Goal: Register for event/course

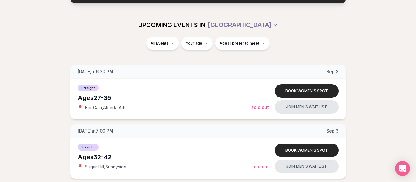
scroll to position [64, 0]
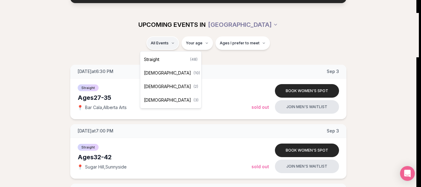
click at [161, 58] on div "Straight ( 48 )" at bounding box center [170, 60] width 59 height 14
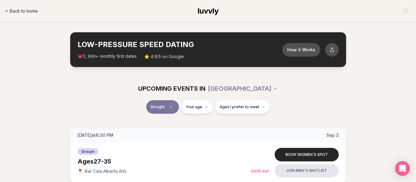
click at [13, 12] on span "Back to home" at bounding box center [24, 11] width 28 height 6
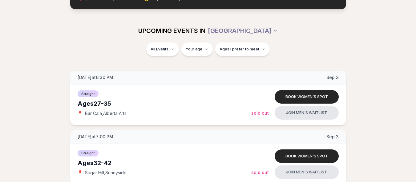
scroll to position [72, 0]
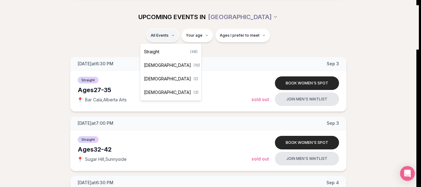
click at [157, 49] on span "Straight" at bounding box center [151, 52] width 15 height 6
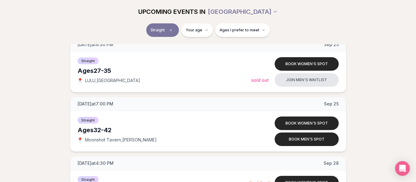
scroll to position [1042, 0]
click at [79, 139] on span "📍" at bounding box center [80, 139] width 5 height 5
click at [75, 141] on div "Straight Ages [DEMOGRAPHIC_DATA] 📍 Moonshot Tavern , [PERSON_NAME] Book women's…" at bounding box center [208, 131] width 276 height 41
click at [138, 125] on div "Straight Ages [DEMOGRAPHIC_DATA] 📍 Moonshot Tavern , [PERSON_NAME]" at bounding box center [165, 131] width 174 height 31
click at [130, 99] on div "[DATE] at 7:00 PM [DATE]" at bounding box center [208, 104] width 276 height 14
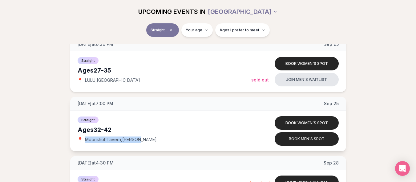
drag, startPoint x: 86, startPoint y: 140, endPoint x: 143, endPoint y: 139, distance: 57.3
click at [143, 139] on div "📍 Moonshot Tavern , [PERSON_NAME]" at bounding box center [165, 140] width 174 height 6
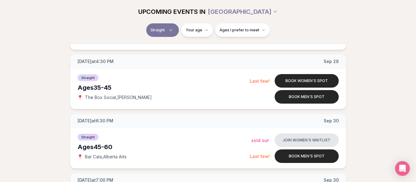
scroll to position [1144, 0]
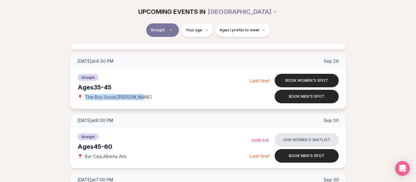
drag, startPoint x: 86, startPoint y: 96, endPoint x: 144, endPoint y: 96, distance: 58.5
click at [144, 96] on div "📍 The Box Social , [PERSON_NAME]" at bounding box center [164, 97] width 172 height 6
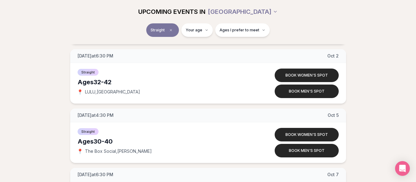
scroll to position [1447, 0]
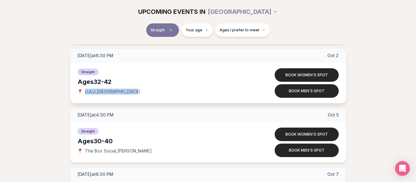
drag, startPoint x: 86, startPoint y: 91, endPoint x: 140, endPoint y: 91, distance: 54.2
click at [140, 91] on div "📍 LULU , [GEOGRAPHIC_DATA]" at bounding box center [165, 92] width 174 height 6
click at [52, 102] on div "[DATE] at 6:30 PM [DATE] Ages [DEMOGRAPHIC_DATA] Straight 📍 Bar Cala , [GEOGRAP…" at bounding box center [208, 106] width 396 height 2848
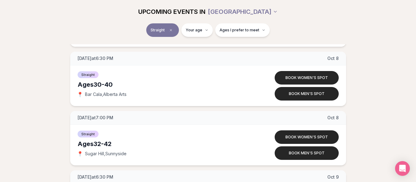
scroll to position [1623, 0]
drag, startPoint x: 87, startPoint y: 155, endPoint x: 130, endPoint y: 154, distance: 43.1
click at [130, 154] on div "📍 [GEOGRAPHIC_DATA] , [GEOGRAPHIC_DATA]" at bounding box center [165, 154] width 174 height 6
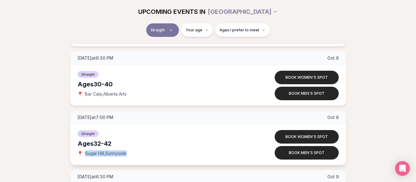
drag, startPoint x: 85, startPoint y: 153, endPoint x: 135, endPoint y: 153, distance: 49.3
click at [135, 153] on div "📍 [GEOGRAPHIC_DATA] , [GEOGRAPHIC_DATA]" at bounding box center [165, 154] width 174 height 6
copy span "Sugar Hill , [GEOGRAPHIC_DATA]"
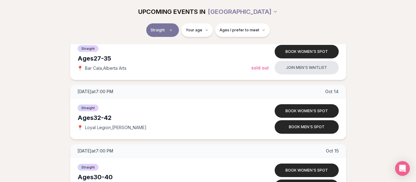
scroll to position [1886, 0]
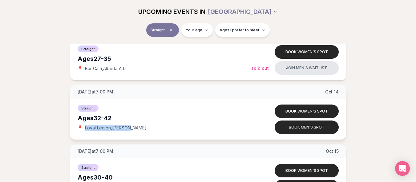
drag, startPoint x: 85, startPoint y: 128, endPoint x: 134, endPoint y: 128, distance: 49.0
click at [134, 128] on div "📍 Loyal Legion , [PERSON_NAME]" at bounding box center [165, 128] width 174 height 6
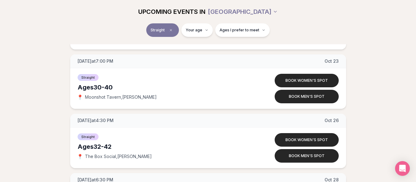
scroll to position [2511, 0]
